Goal: Check status

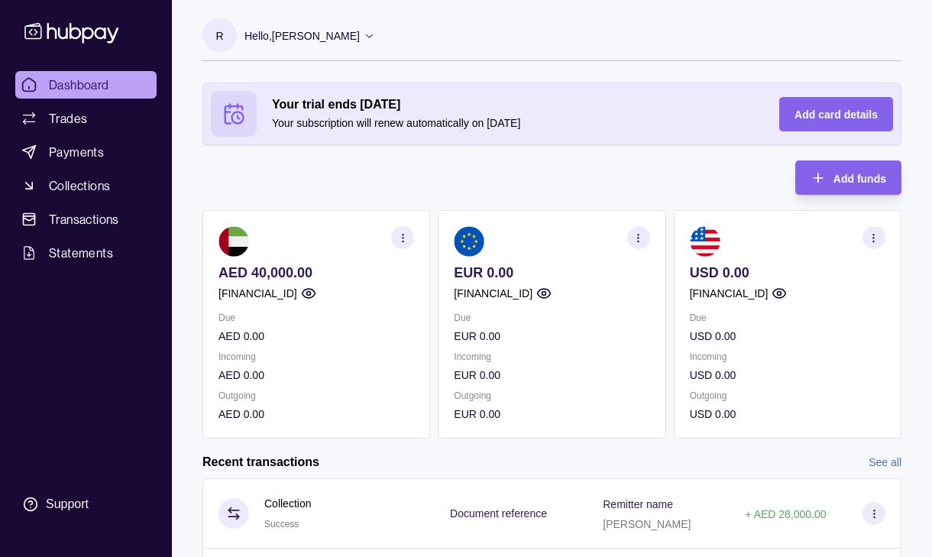
scroll to position [28, 0]
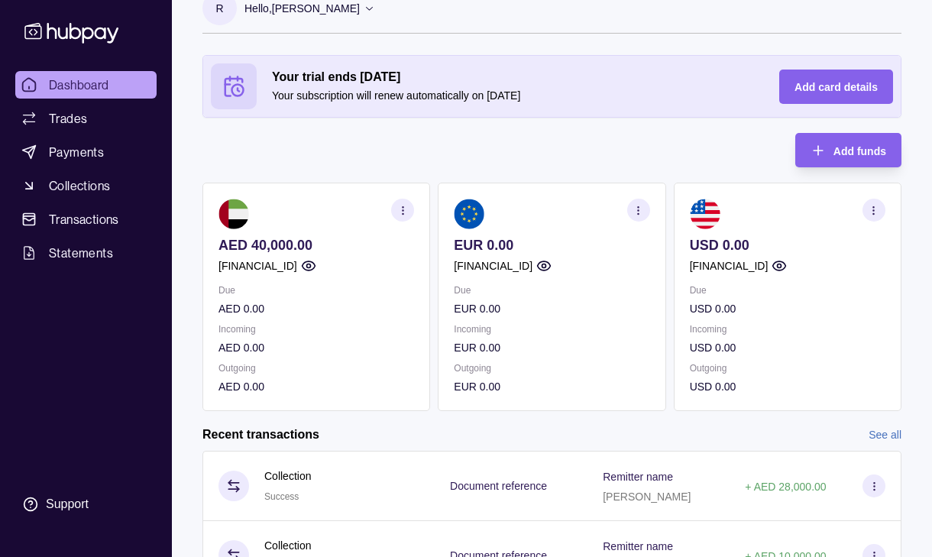
click at [235, 345] on p "AED 0.00" at bounding box center [317, 347] width 196 height 17
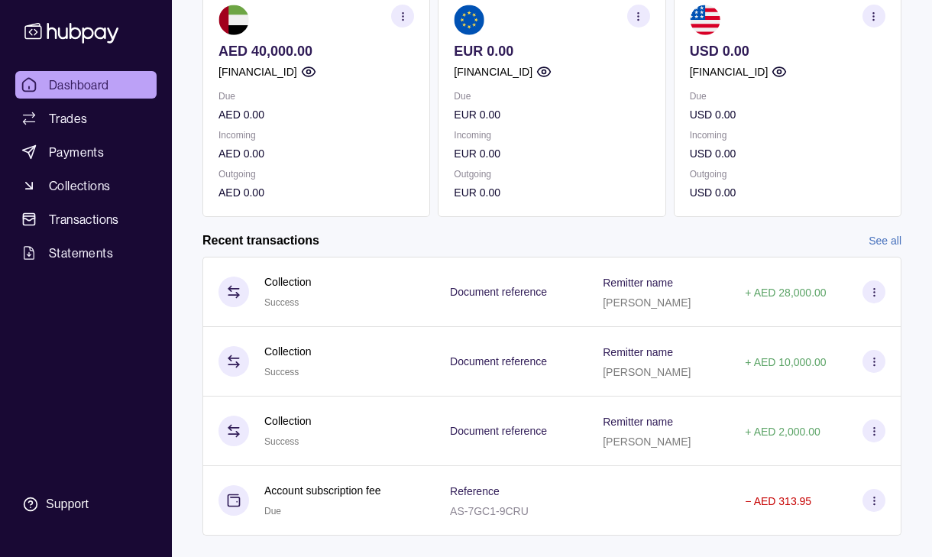
scroll to position [249, 0]
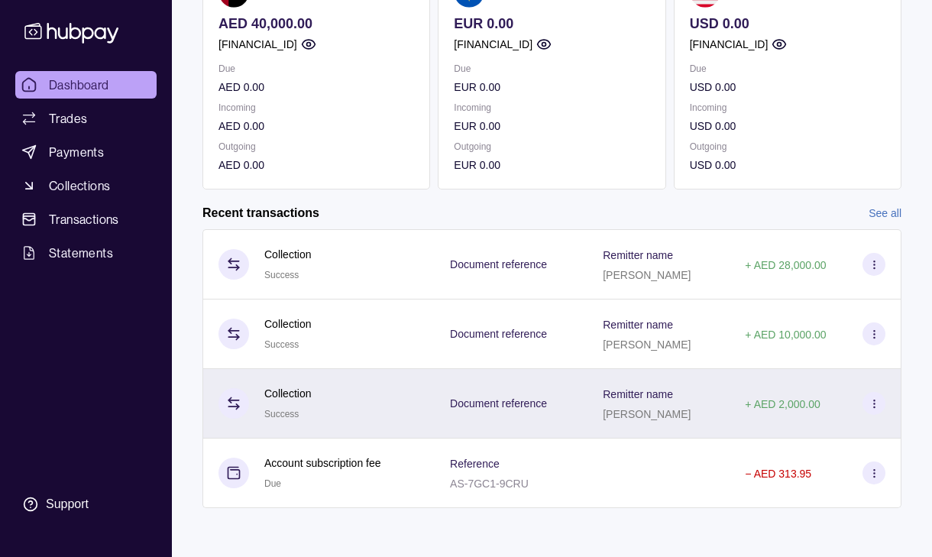
click at [425, 395] on div "Collection Success" at bounding box center [319, 404] width 232 height 70
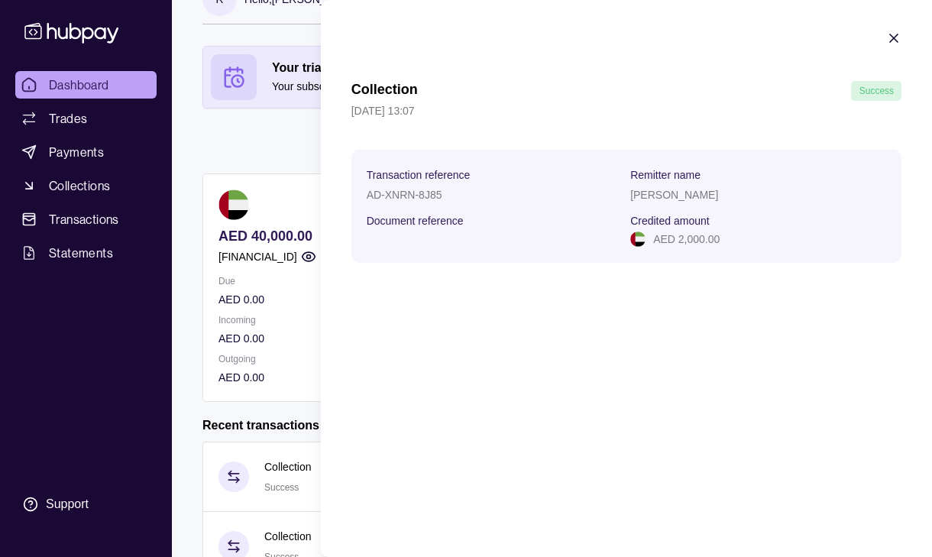
scroll to position [0, 0]
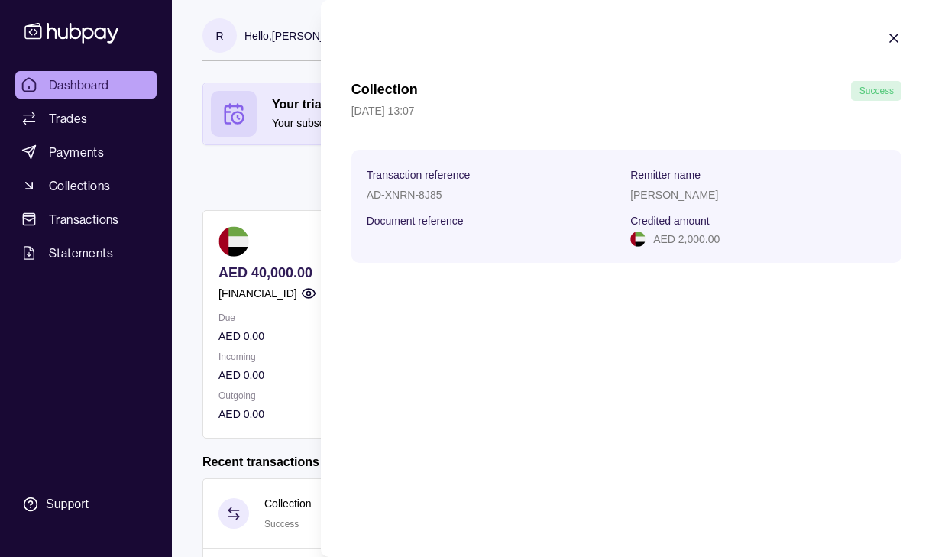
click at [891, 28] on section "Collection Success [DATE] 13:07 Transaction reference AD-XNRN-8J85 Remitter nam…" at bounding box center [626, 147] width 611 height 294
click at [900, 40] on icon "button" at bounding box center [894, 38] width 15 height 15
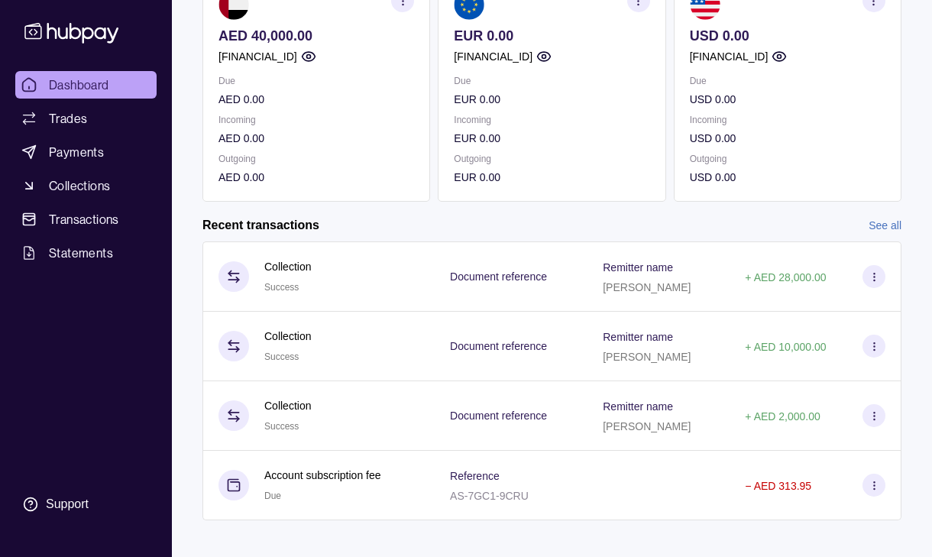
scroll to position [242, 0]
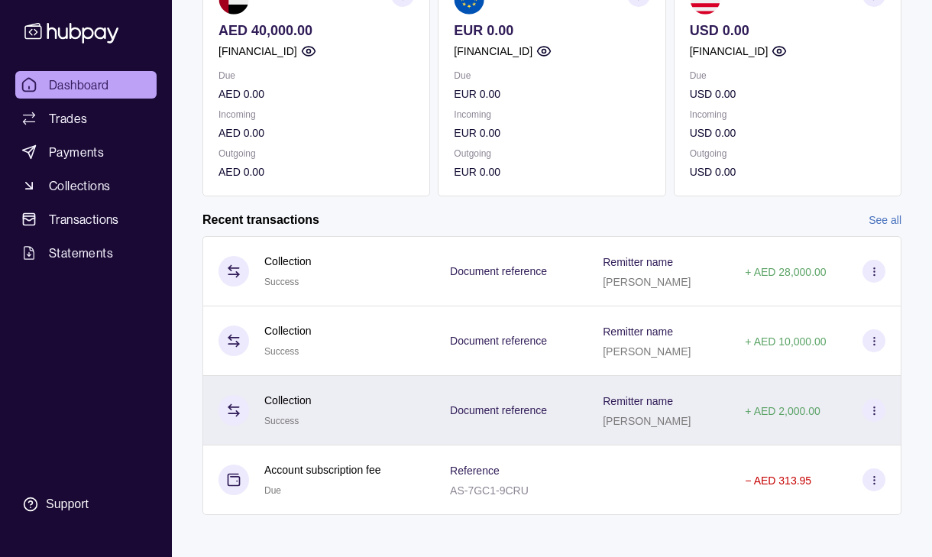
click at [358, 420] on div "Collection Success" at bounding box center [319, 410] width 201 height 37
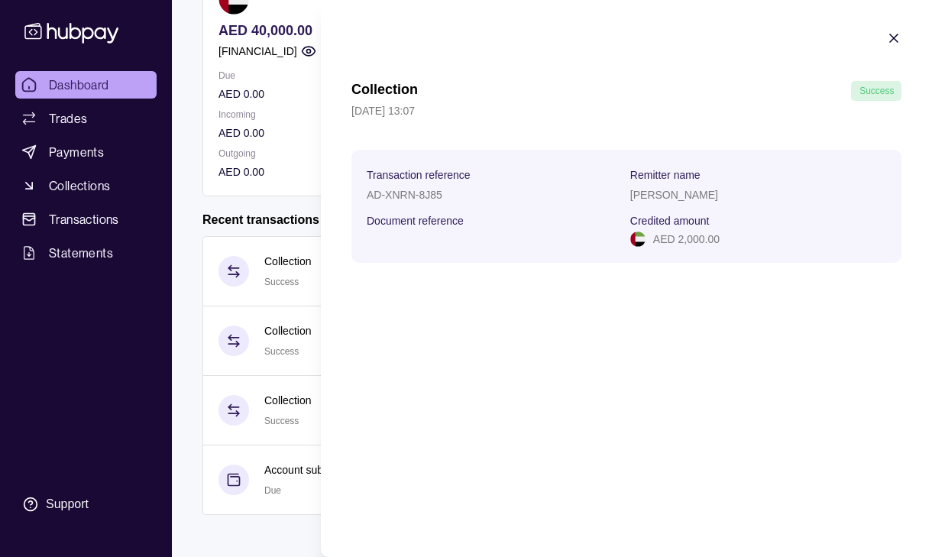
click at [581, 172] on section "Transaction reference" at bounding box center [495, 174] width 256 height 18
click at [897, 41] on icon "button" at bounding box center [894, 38] width 15 height 15
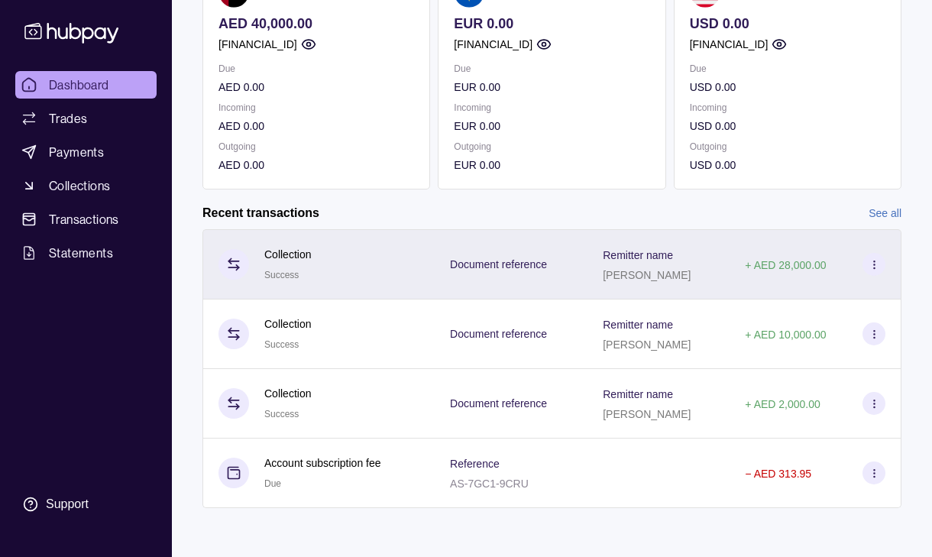
scroll to position [0, 0]
